Goal: Obtain resource: Obtain resource

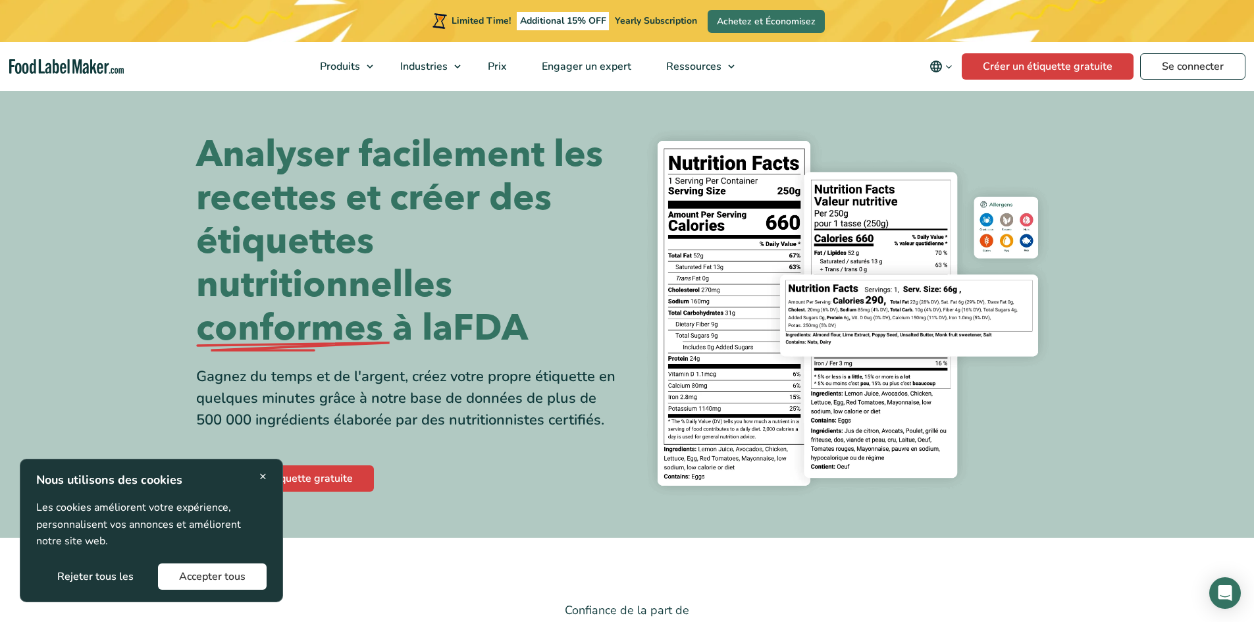
click at [215, 573] on button "Accepter tous" at bounding box center [212, 576] width 109 height 26
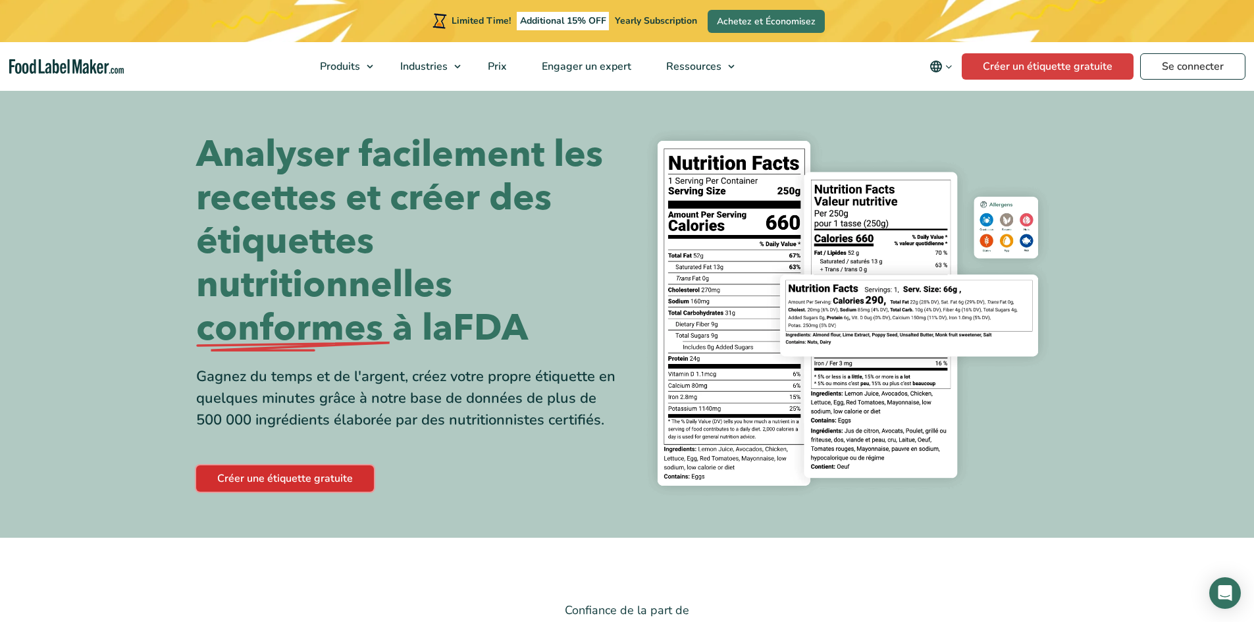
click at [274, 484] on link "Créer une étiquette gratuite" at bounding box center [285, 478] width 178 height 26
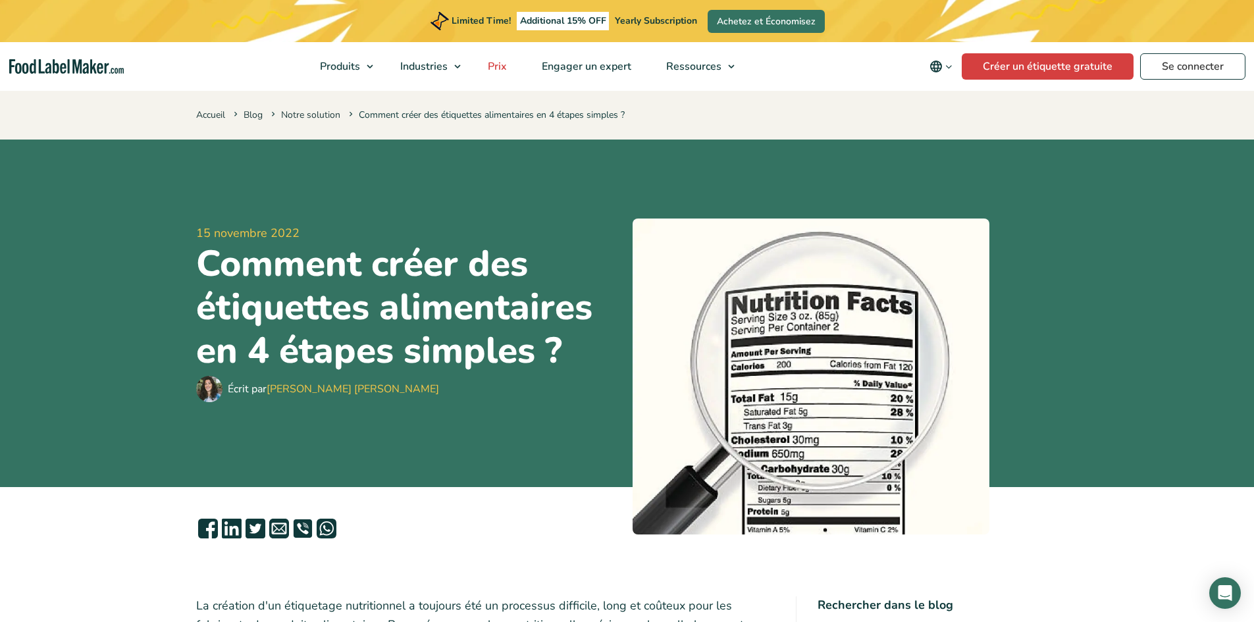
click at [500, 68] on span "Prix" at bounding box center [496, 66] width 24 height 14
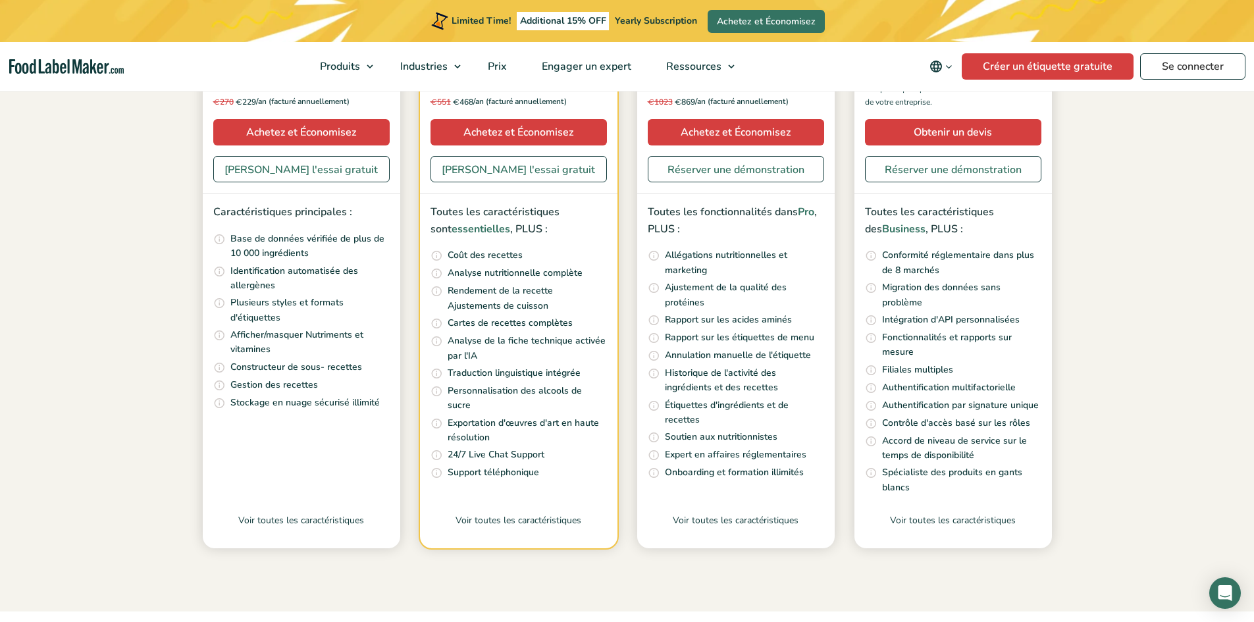
scroll to position [395, 0]
